Goal: Download file/media

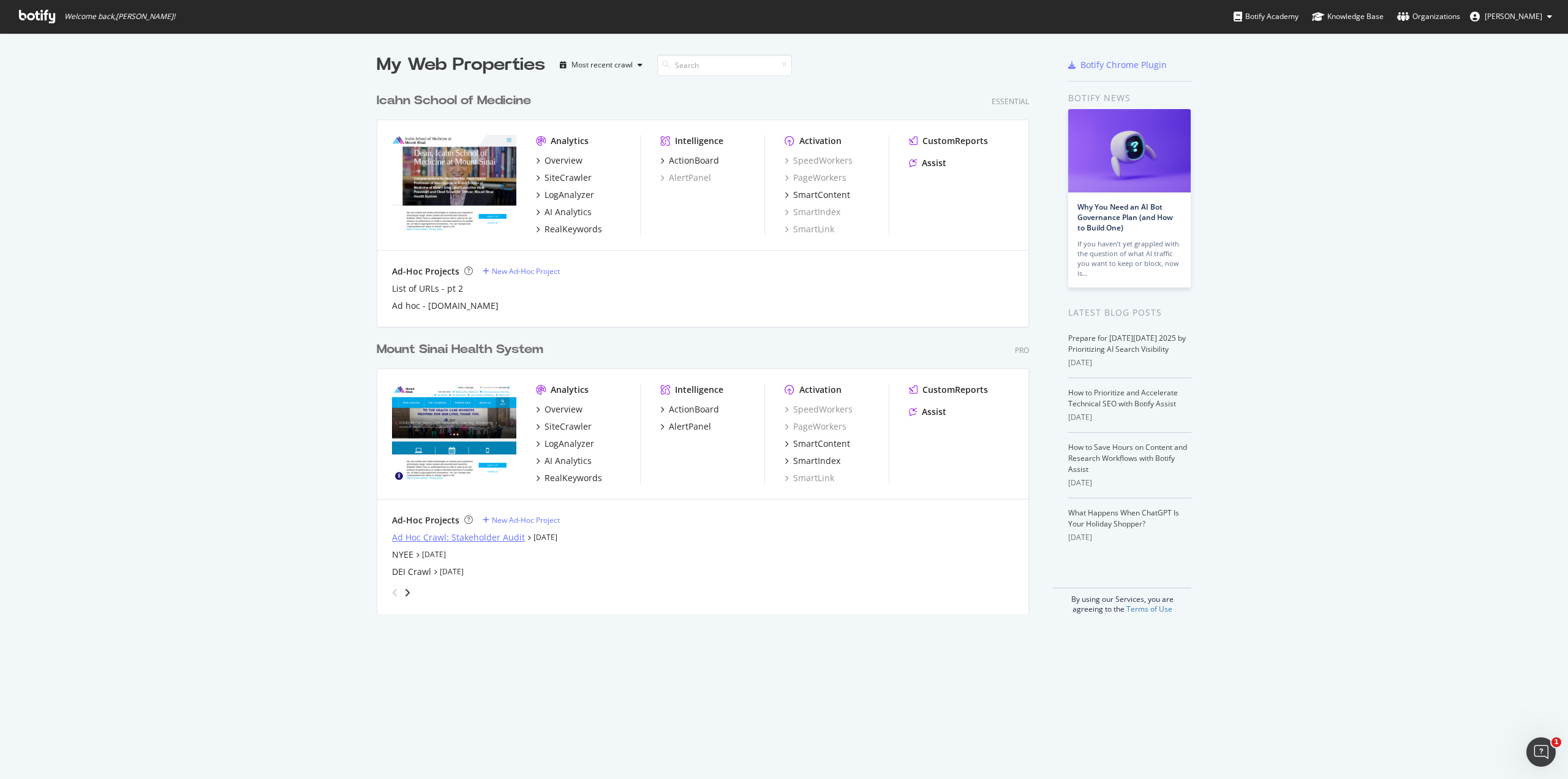
click at [440, 540] on div "Ad Hoc Crawl: Stakeholder Audit" at bounding box center [458, 537] width 133 height 12
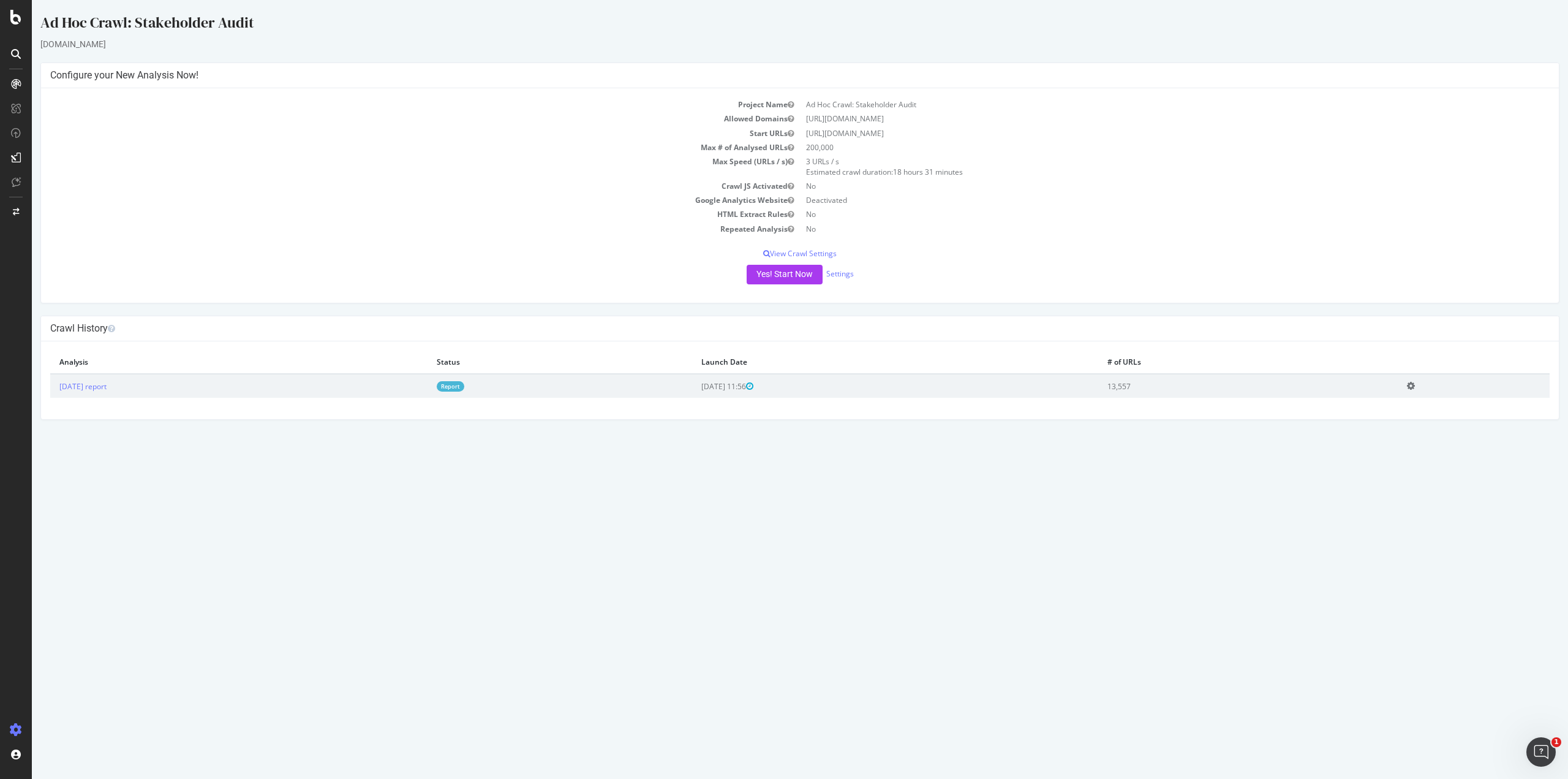
click at [464, 387] on link "Report" at bounding box center [450, 387] width 28 height 10
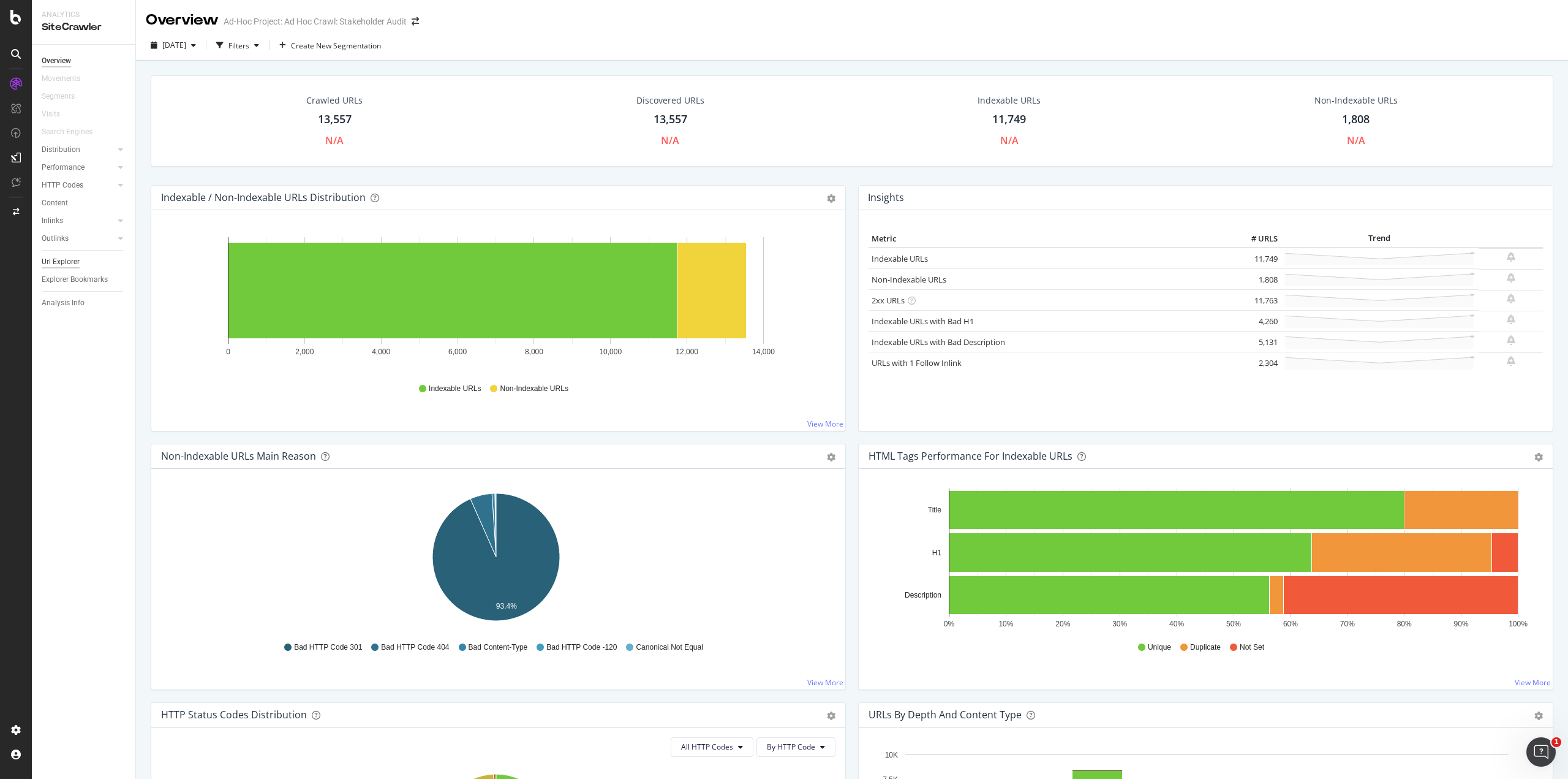
click at [63, 262] on div "Url Explorer" at bounding box center [60, 262] width 38 height 13
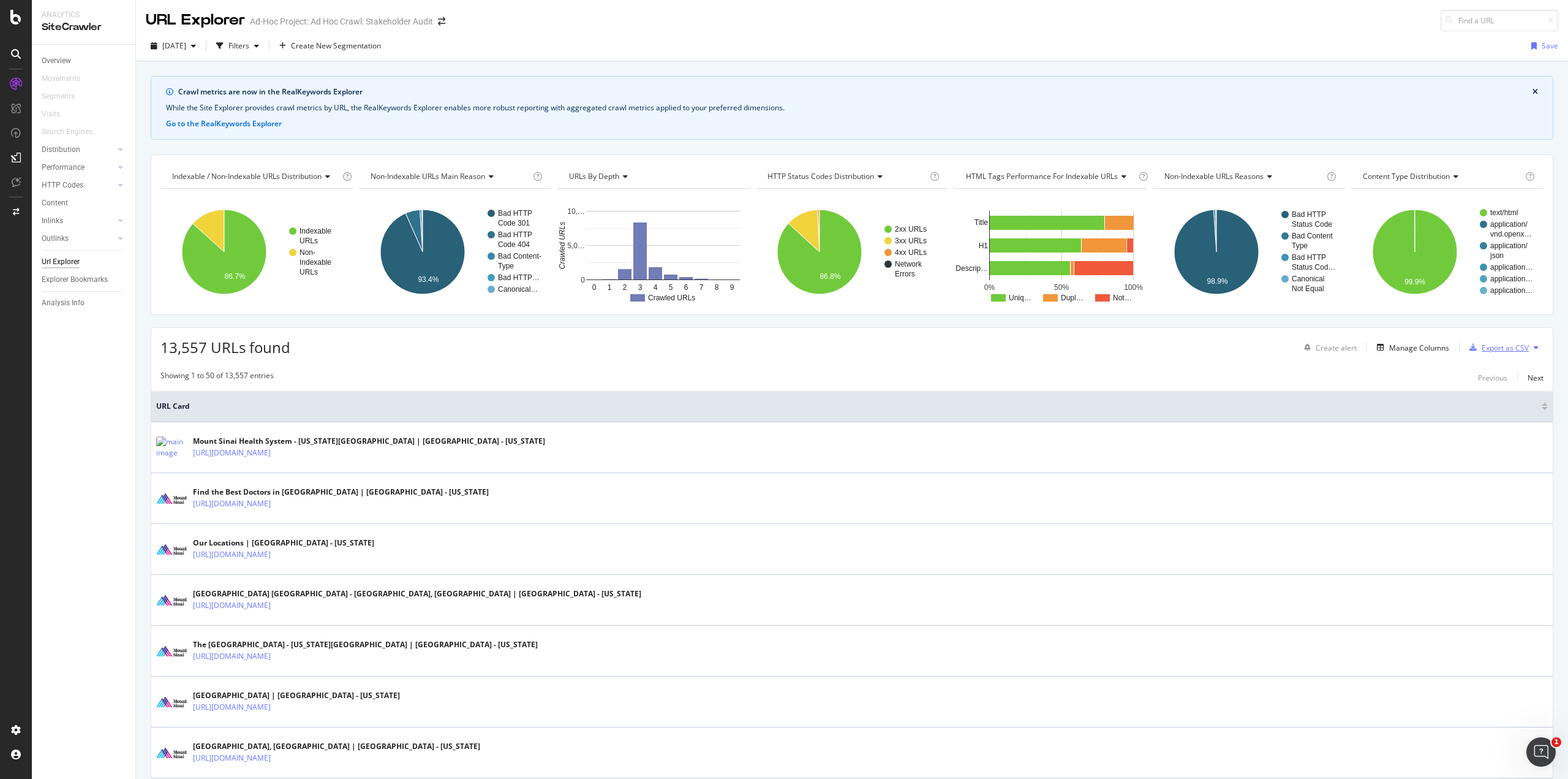
click at [1499, 355] on div "Export as CSV" at bounding box center [1497, 347] width 64 height 18
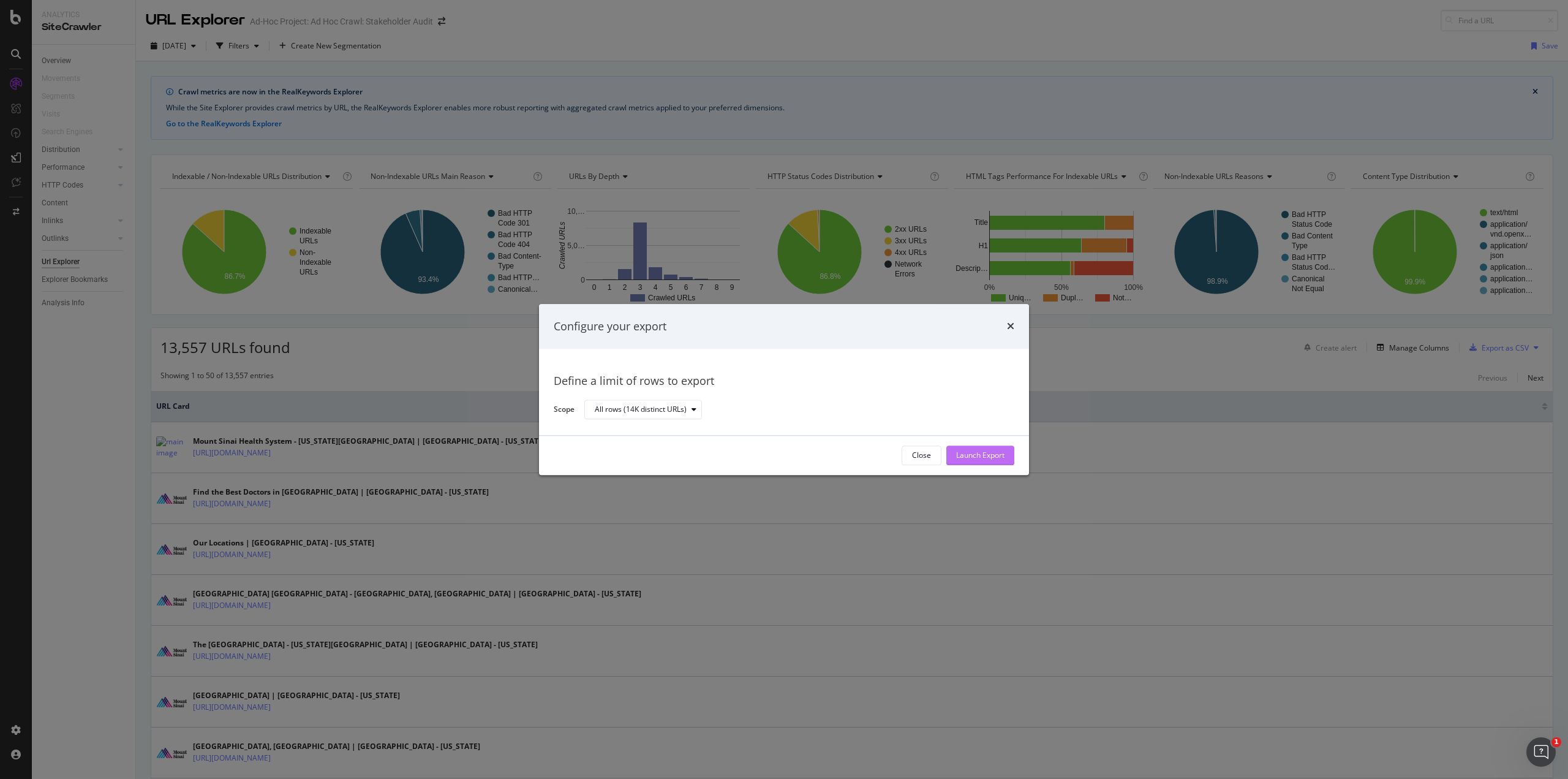
click at [962, 453] on div "Launch Export" at bounding box center [980, 456] width 48 height 10
